Goal: Task Accomplishment & Management: Manage account settings

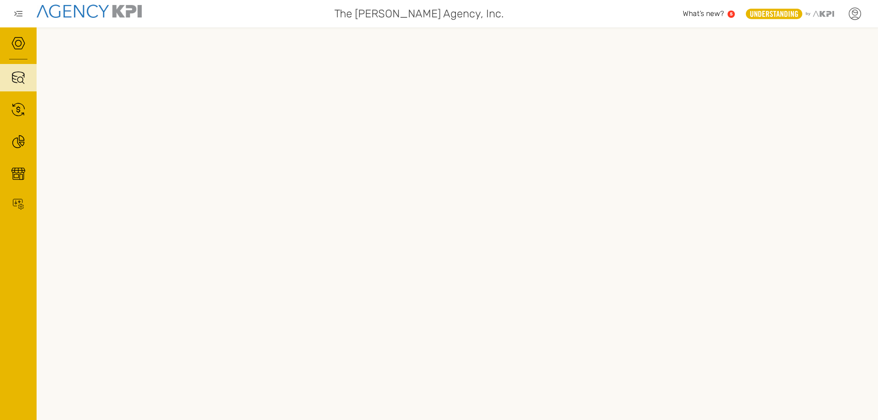
click at [859, 13] on icon at bounding box center [855, 14] width 14 height 14
click at [794, 91] on link "Log Out" at bounding box center [788, 93] width 22 height 8
